Goal: Information Seeking & Learning: Check status

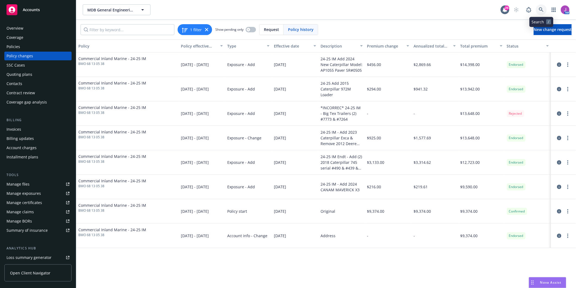
click at [541, 9] on icon at bounding box center [541, 9] width 5 height 5
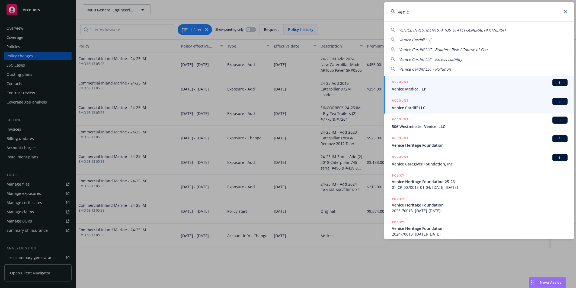
type input "venic"
click at [422, 105] on span "Venice Cardiff LLC" at bounding box center [480, 108] width 176 height 6
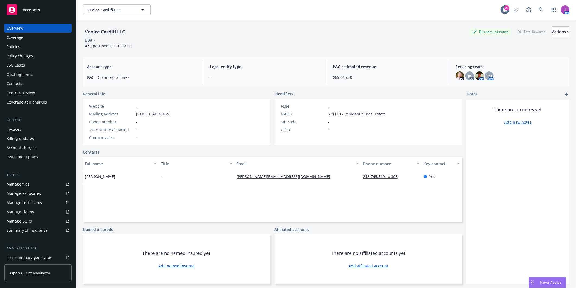
click at [20, 50] on div "Policies" at bounding box center [38, 46] width 63 height 9
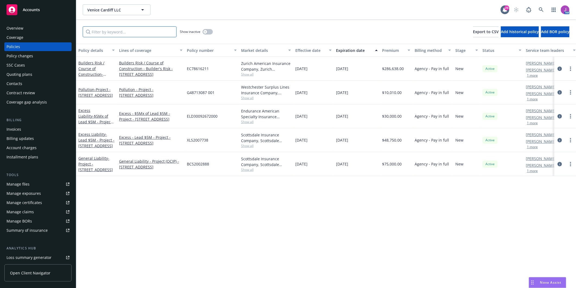
click at [131, 29] on input "Filter by keyword..." at bounding box center [130, 31] width 94 height 11
paste input "G48713087 001"
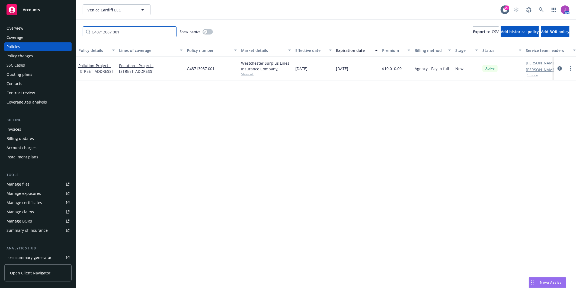
type input "G48713087 001"
click at [91, 67] on span "- Project - 9431 Venice Boulevard" at bounding box center [95, 68] width 34 height 11
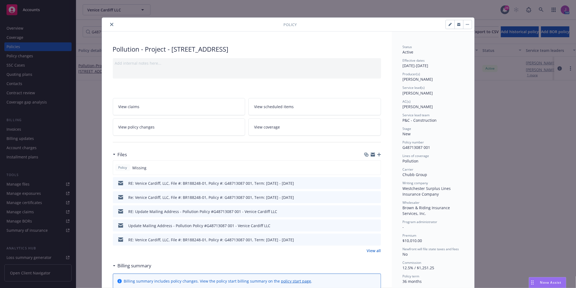
click at [375, 251] on link "View all" at bounding box center [374, 250] width 14 height 6
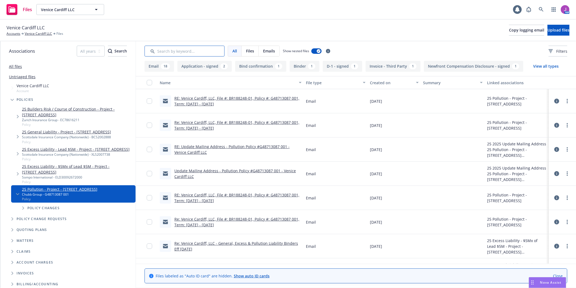
click at [165, 46] on input "Search by keyword..." at bounding box center [185, 51] width 80 height 11
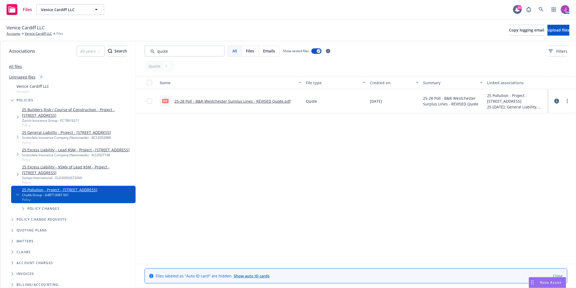
click at [232, 102] on link "25-28 Poll - B&R-Westchester Surplus Lines - REVISED Quote.pdf" at bounding box center [232, 100] width 116 height 5
drag, startPoint x: 171, startPoint y: 51, endPoint x: 130, endPoint y: 48, distance: 41.1
click at [134, 51] on div "Associations All years 2027 2026 2025 2024 2023 2022 2021 2020 2019 2018 2017 2…" at bounding box center [288, 164] width 576 height 246
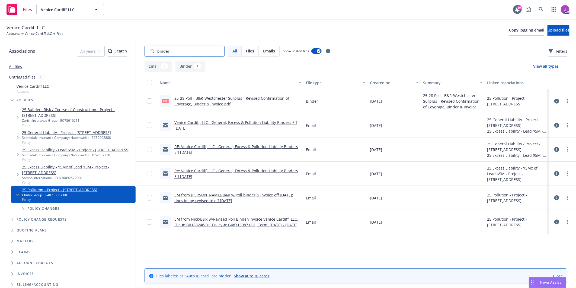
type input "binder"
click at [202, 97] on link "25-28 Poll - B&R-Westchester Surplus - Revised Confirmation of Coverage, Binder…" at bounding box center [231, 100] width 115 height 11
click at [31, 34] on link "Venice Cardiff LLC" at bounding box center [38, 33] width 27 height 5
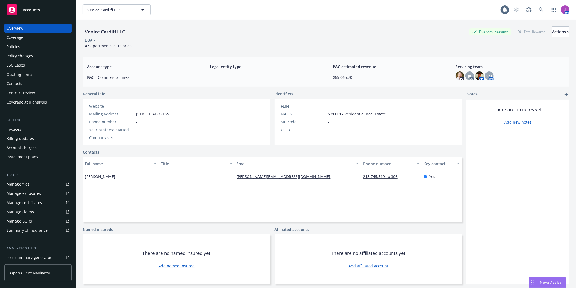
click at [19, 130] on div "Invoices" at bounding box center [14, 129] width 15 height 9
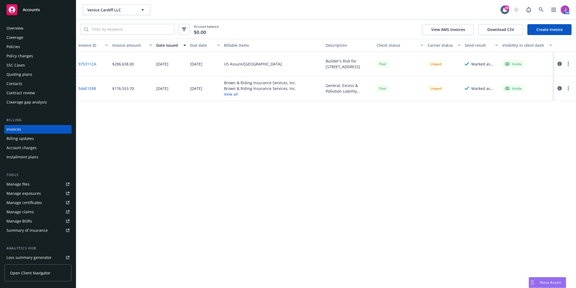
click at [228, 93] on button "View all" at bounding box center [260, 94] width 72 height 6
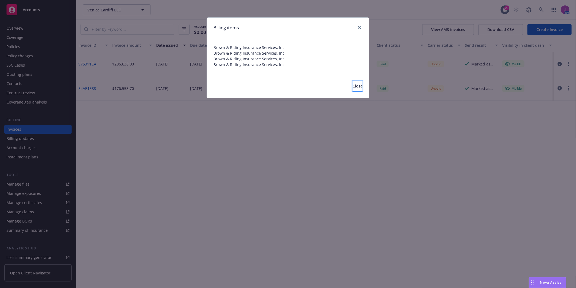
click at [353, 88] on button "Close" at bounding box center [358, 86] width 10 height 11
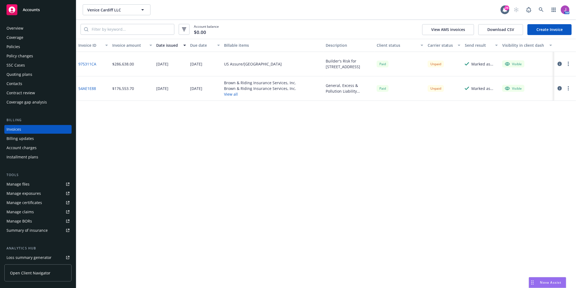
click at [93, 61] on link "975311CA" at bounding box center [87, 64] width 18 height 6
click at [28, 48] on div "Policies" at bounding box center [38, 46] width 63 height 9
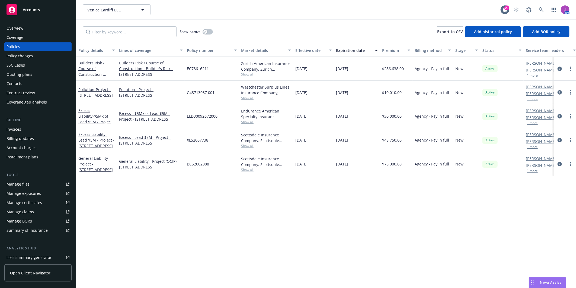
click at [28, 128] on div "Invoices" at bounding box center [38, 129] width 63 height 9
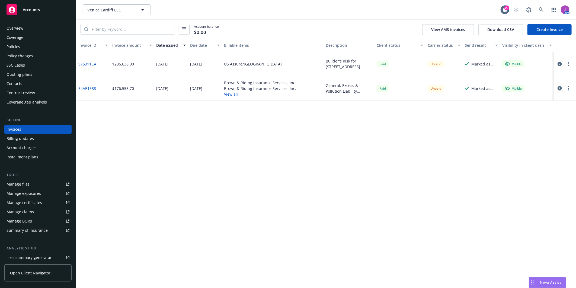
click at [228, 93] on button "View all" at bounding box center [260, 94] width 72 height 6
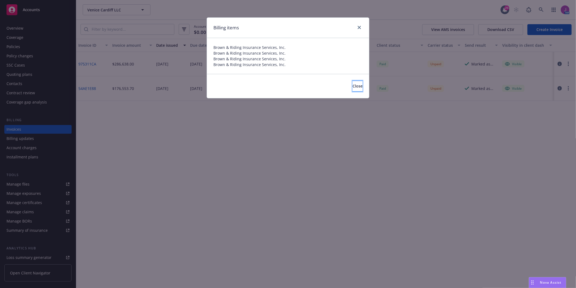
click at [355, 85] on button "Close" at bounding box center [358, 86] width 10 height 11
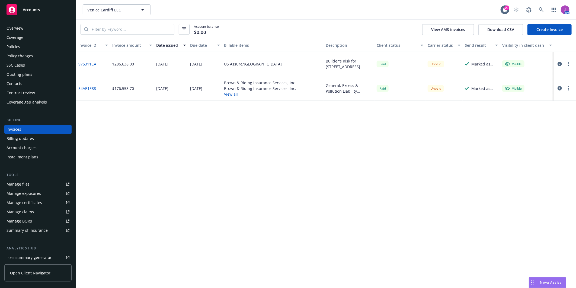
click at [91, 88] on link "54AE1E88" at bounding box center [87, 88] width 18 height 6
click at [23, 45] on div "Policies" at bounding box center [38, 46] width 63 height 9
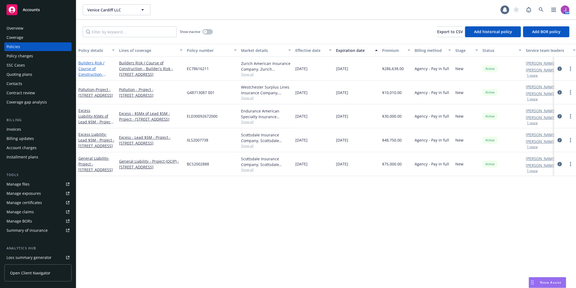
click at [101, 72] on span "- Project - 9431 Venice Boulevard" at bounding box center [95, 80] width 34 height 17
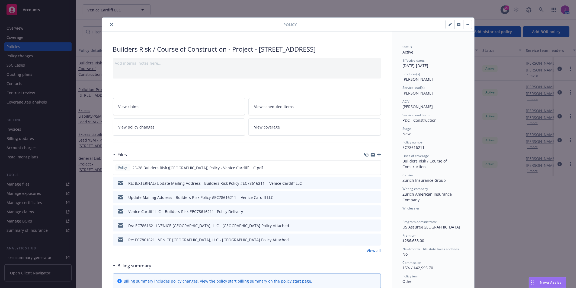
click at [374, 212] on icon "preview file" at bounding box center [376, 211] width 5 height 4
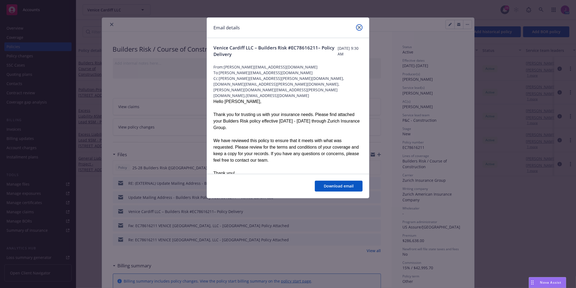
click at [361, 26] on icon "close" at bounding box center [359, 27] width 3 height 3
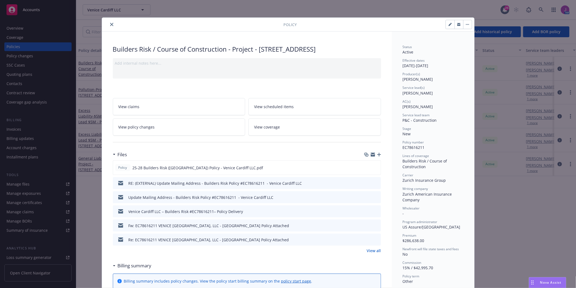
click at [503, 209] on div "Policy Builders Risk / Course of Construction - Project - 9431 Venice Boulevard…" at bounding box center [288, 144] width 576 height 288
click at [374, 211] on icon "preview file" at bounding box center [376, 211] width 5 height 4
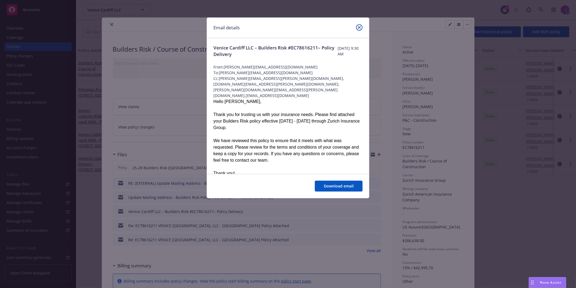
click at [360, 27] on icon "close" at bounding box center [359, 27] width 3 height 3
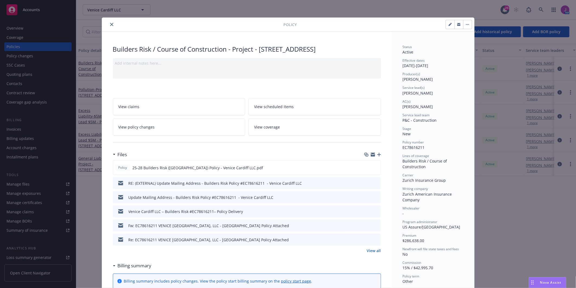
click at [110, 25] on icon "close" at bounding box center [111, 24] width 3 height 3
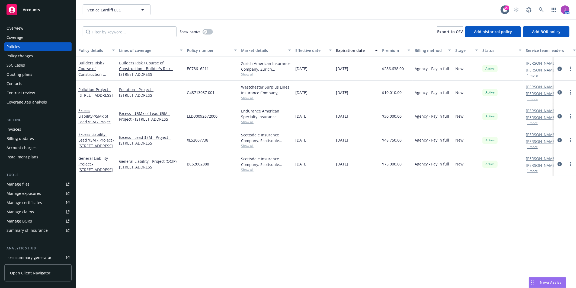
click at [19, 126] on div "Invoices" at bounding box center [14, 129] width 15 height 9
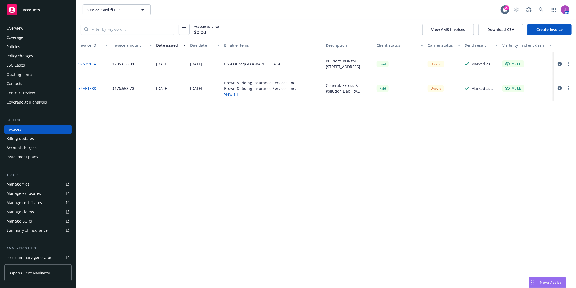
click at [85, 63] on link "975311CA" at bounding box center [87, 64] width 18 height 6
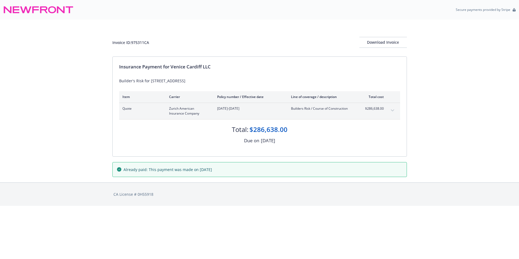
click at [394, 110] on button "expand content" at bounding box center [392, 110] width 9 height 9
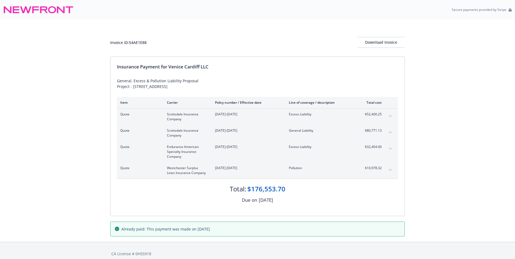
click at [390, 169] on icon "expand content" at bounding box center [389, 170] width 3 height 2
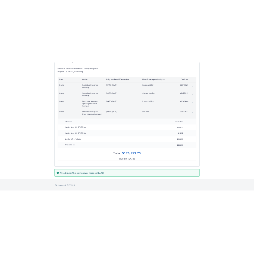
scroll to position [69, 0]
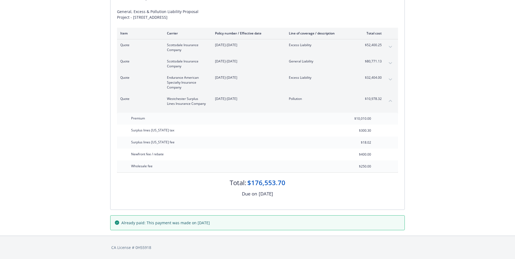
click at [305, 15] on div "General, Excess & Pollution Liability Proposal Project - 9431 Venice Boulevard,…" at bounding box center [257, 14] width 281 height 11
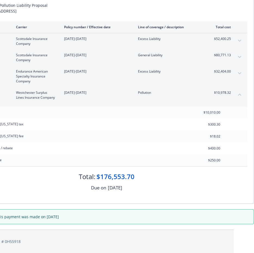
scroll to position [75, 0]
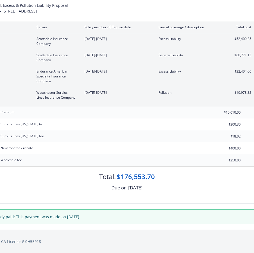
drag, startPoint x: 173, startPoint y: 149, endPoint x: -3, endPoint y: 144, distance: 176.1
click at [0, 144] on html "Secure payments provided by Stripe Invoice ID: 54AE1E88 Download Invoice Insura…" at bounding box center [127, 89] width 254 height 328
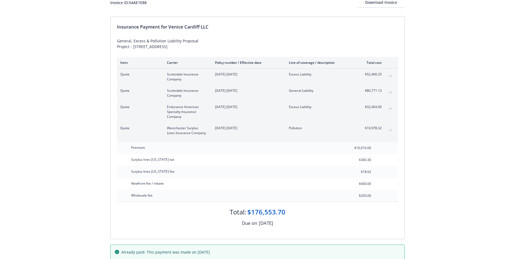
scroll to position [0, 0]
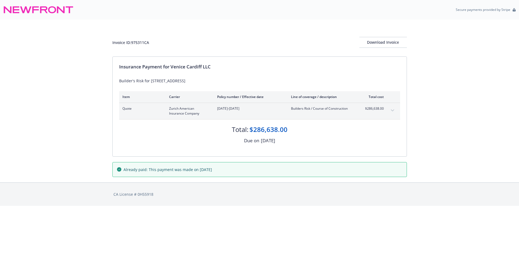
click at [387, 110] on div "Quote Zurich American Insurance Company [DATE]-[DATE] Builders Risk / Course of…" at bounding box center [259, 111] width 281 height 16
click at [391, 108] on button "expand content" at bounding box center [392, 110] width 9 height 9
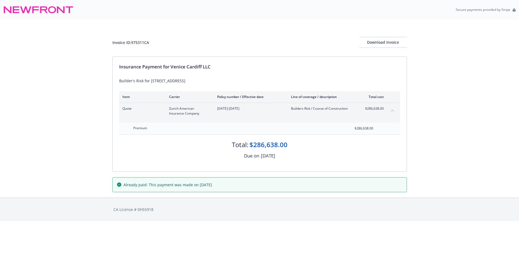
click at [381, 128] on div "Premium $286,638.00" at bounding box center [259, 128] width 281 height 12
drag, startPoint x: 381, startPoint y: 128, endPoint x: 388, endPoint y: 107, distance: 22.5
click at [388, 107] on div "Quote Zurich American Insurance Company [DATE]-[DATE] Builders Risk / Course of…" at bounding box center [259, 111] width 281 height 16
click at [390, 129] on div "Premium $286,638.00" at bounding box center [259, 128] width 281 height 12
click at [392, 110] on icon "collapse content" at bounding box center [392, 110] width 3 height 2
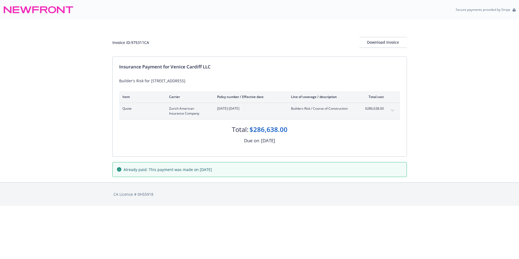
click at [391, 112] on button "expand content" at bounding box center [392, 110] width 9 height 9
